Goal: Task Accomplishment & Management: Manage account settings

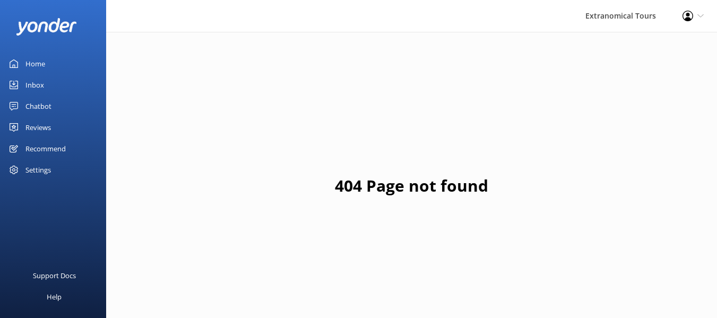
click at [45, 62] on link "Home" at bounding box center [53, 63] width 106 height 21
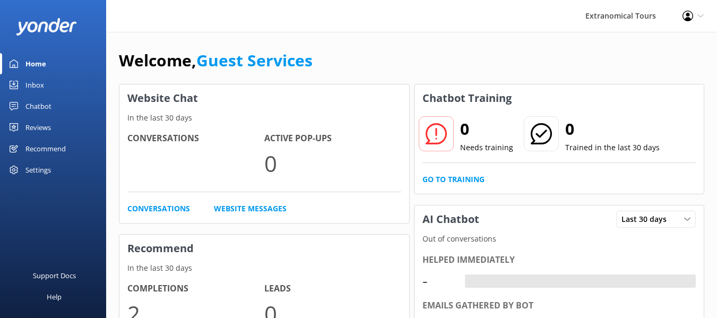
click at [42, 87] on div "Inbox" at bounding box center [34, 84] width 19 height 21
